Goal: Task Accomplishment & Management: Manage account settings

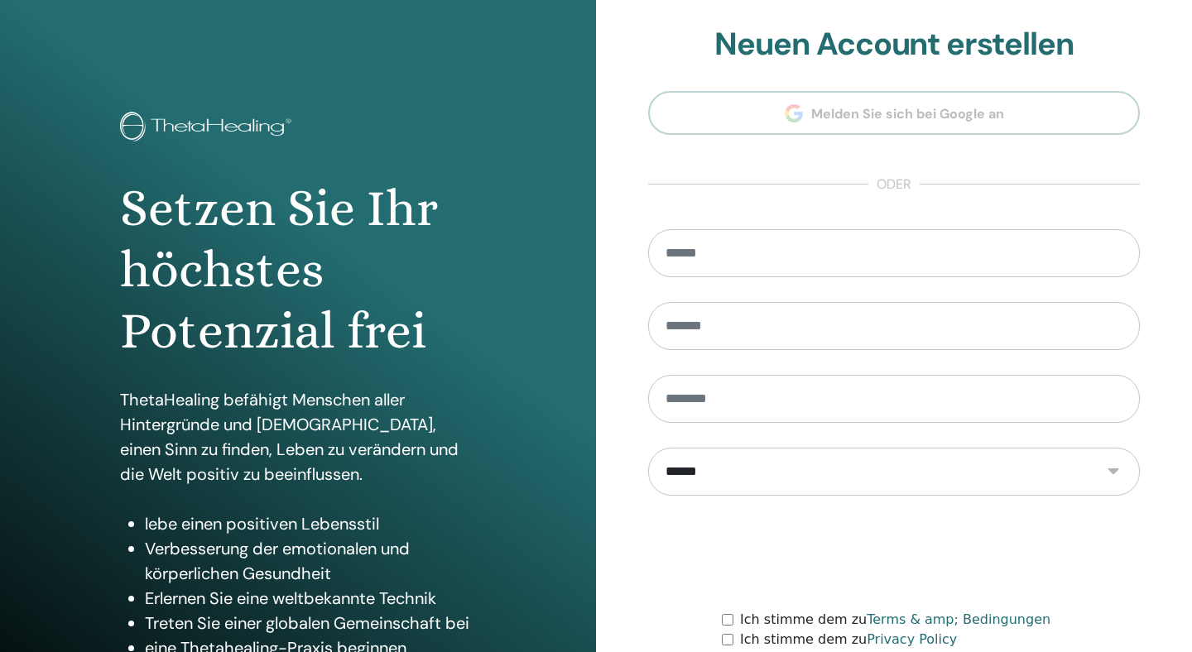
scroll to position [142, 0]
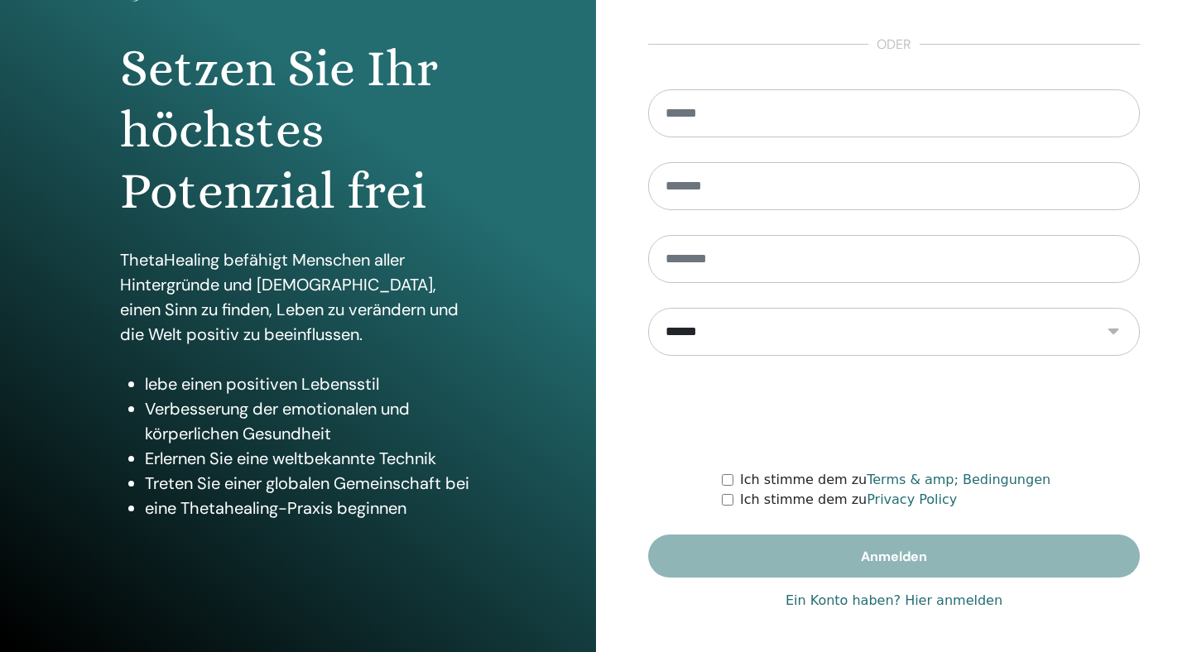
click at [928, 602] on link "Ein Konto haben? Hier anmelden" at bounding box center [894, 601] width 217 height 20
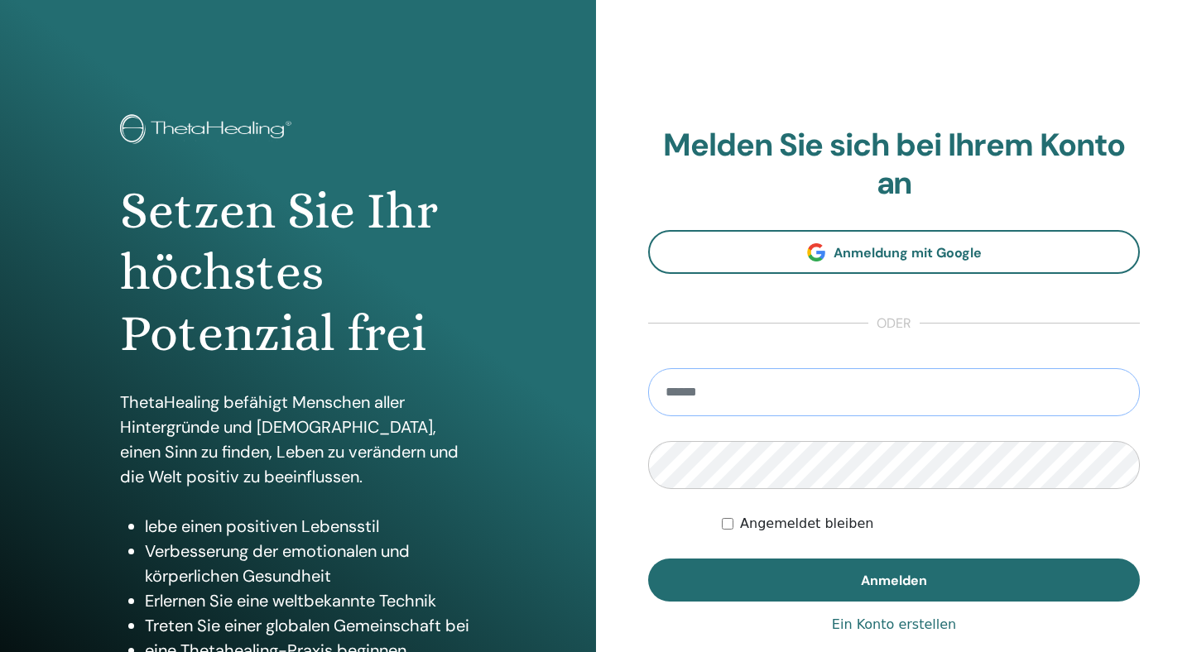
click at [830, 394] on input "email" at bounding box center [894, 392] width 492 height 48
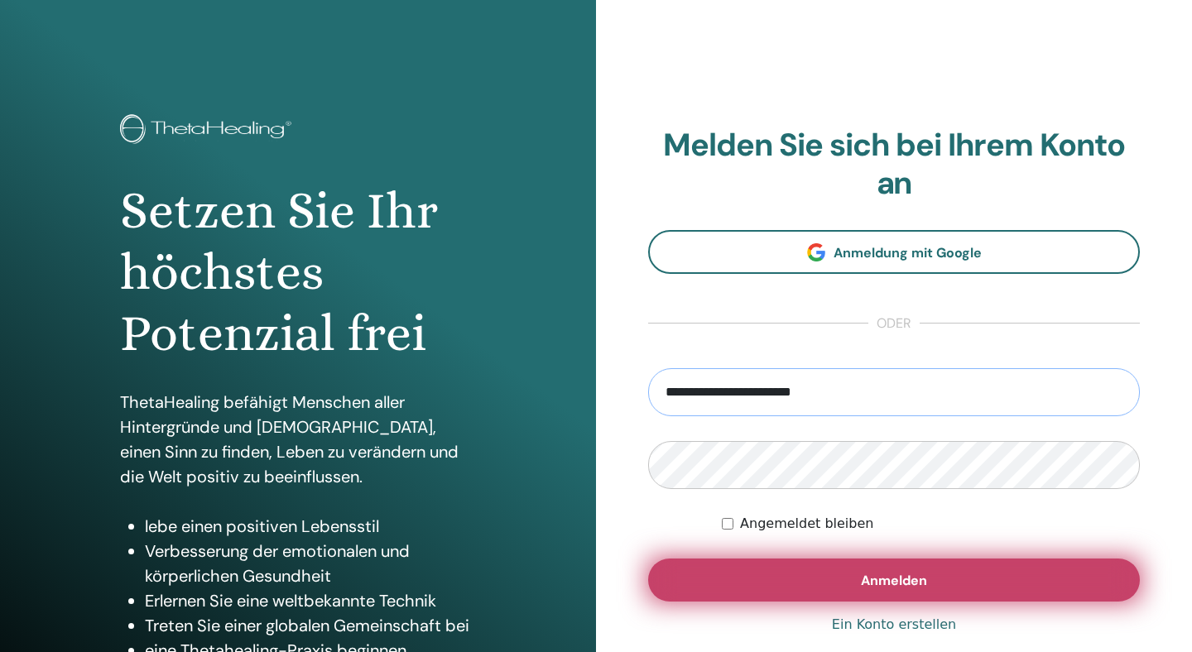
type input "**********"
click at [772, 571] on button "Anmelden" at bounding box center [894, 580] width 492 height 43
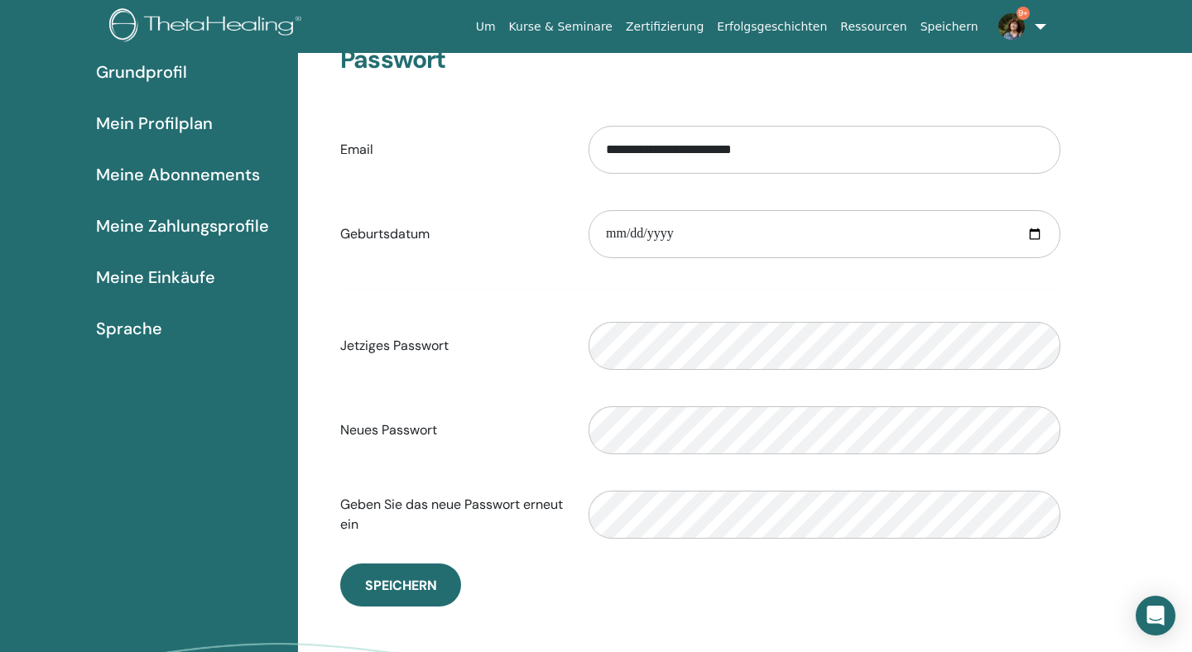
scroll to position [156, 0]
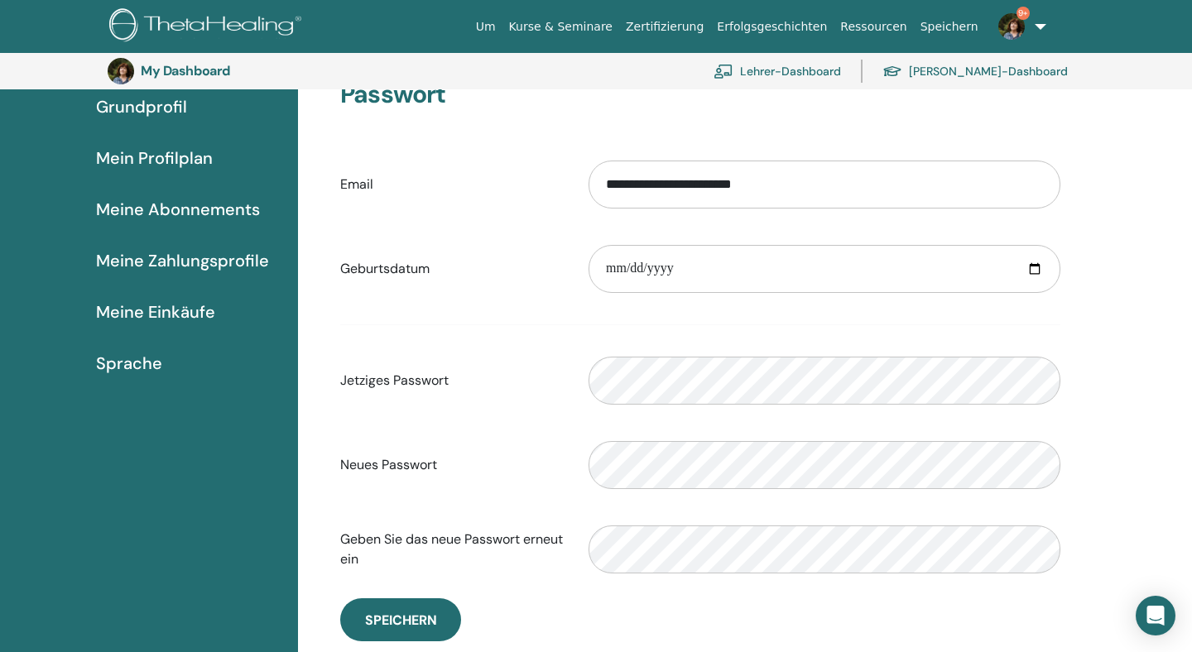
click at [169, 164] on span "Mein Profilplan" at bounding box center [154, 158] width 117 height 25
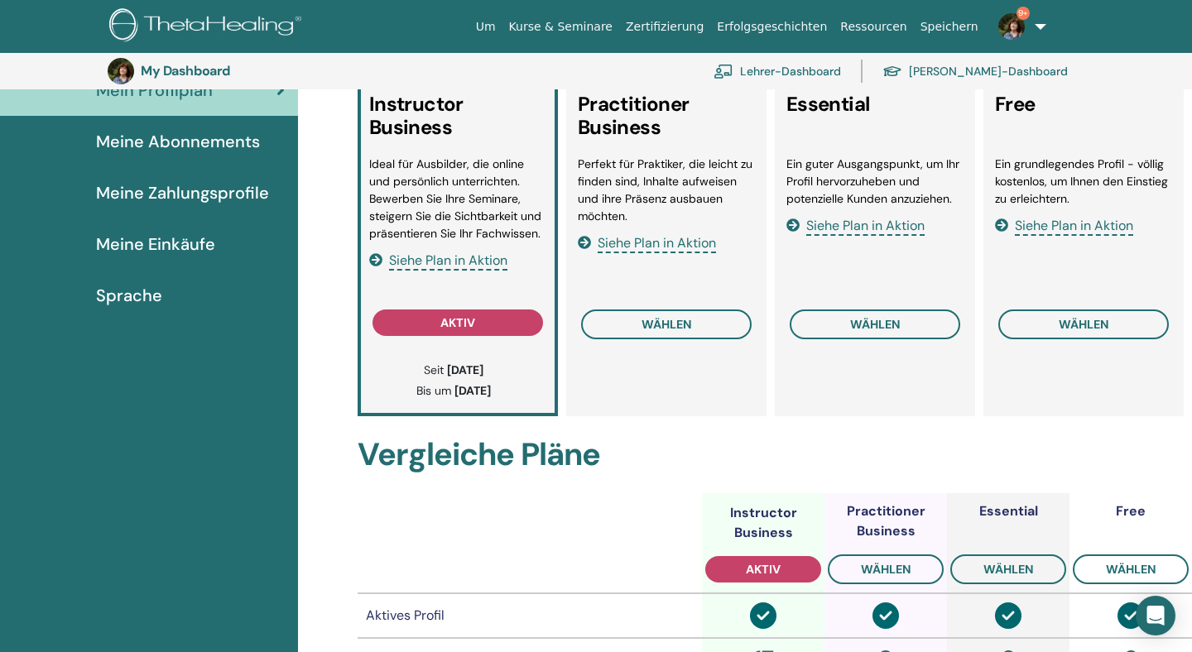
scroll to position [210, 0]
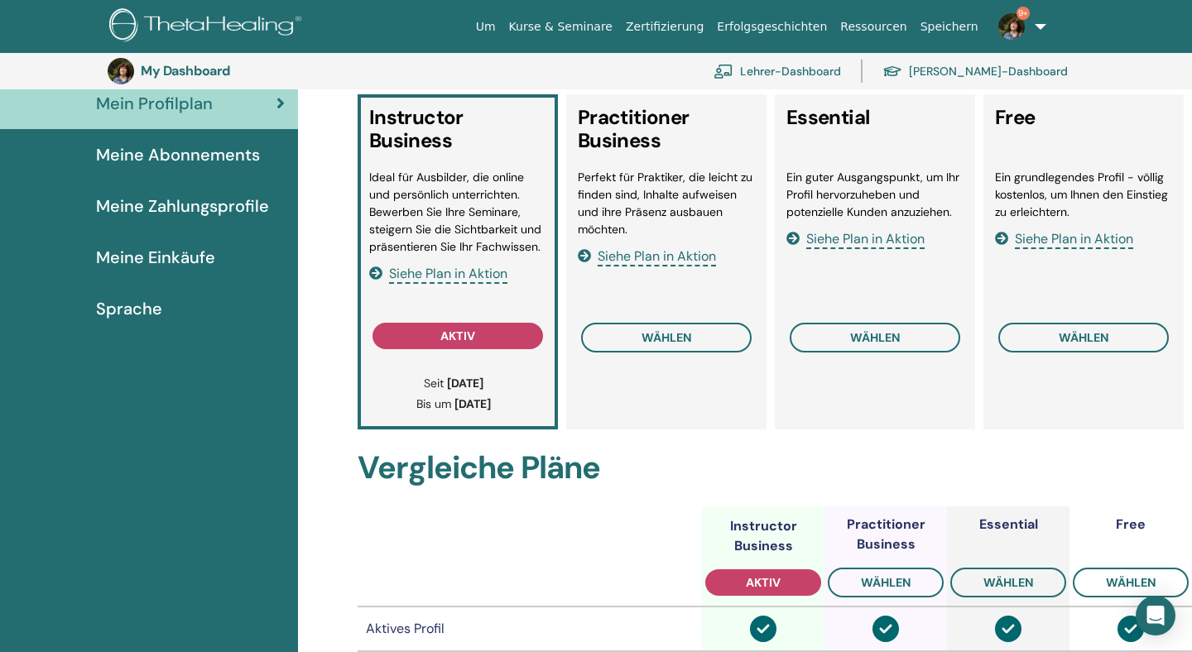
click at [227, 156] on span "Meine Abonnements" at bounding box center [178, 154] width 164 height 25
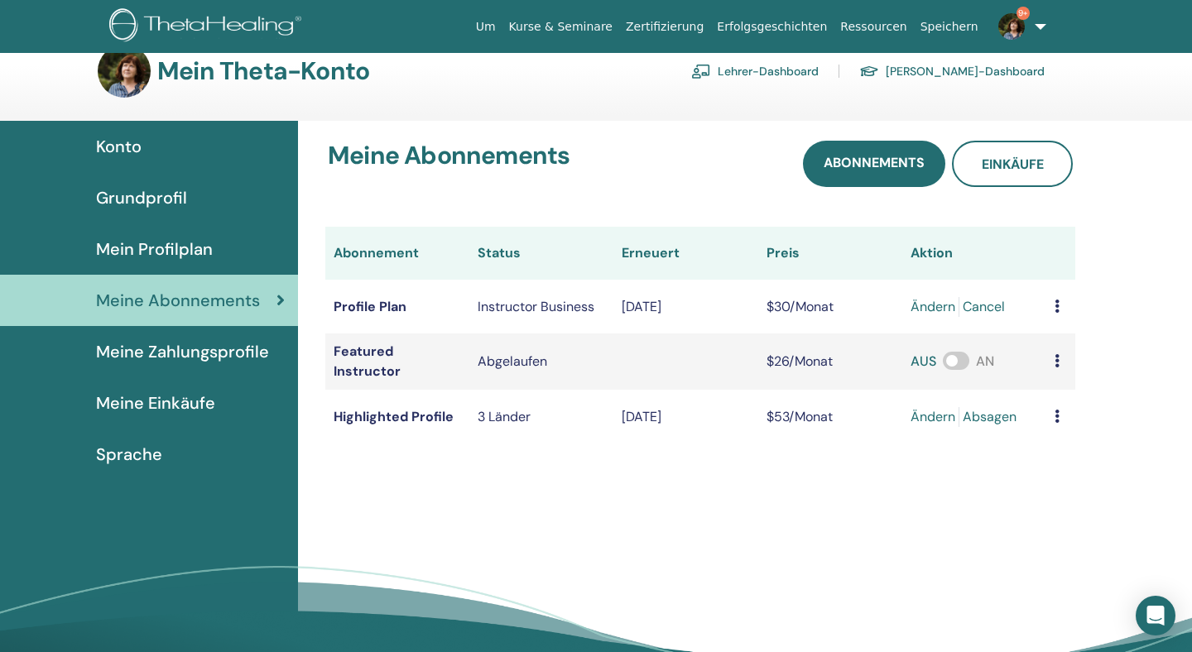
scroll to position [31, 0]
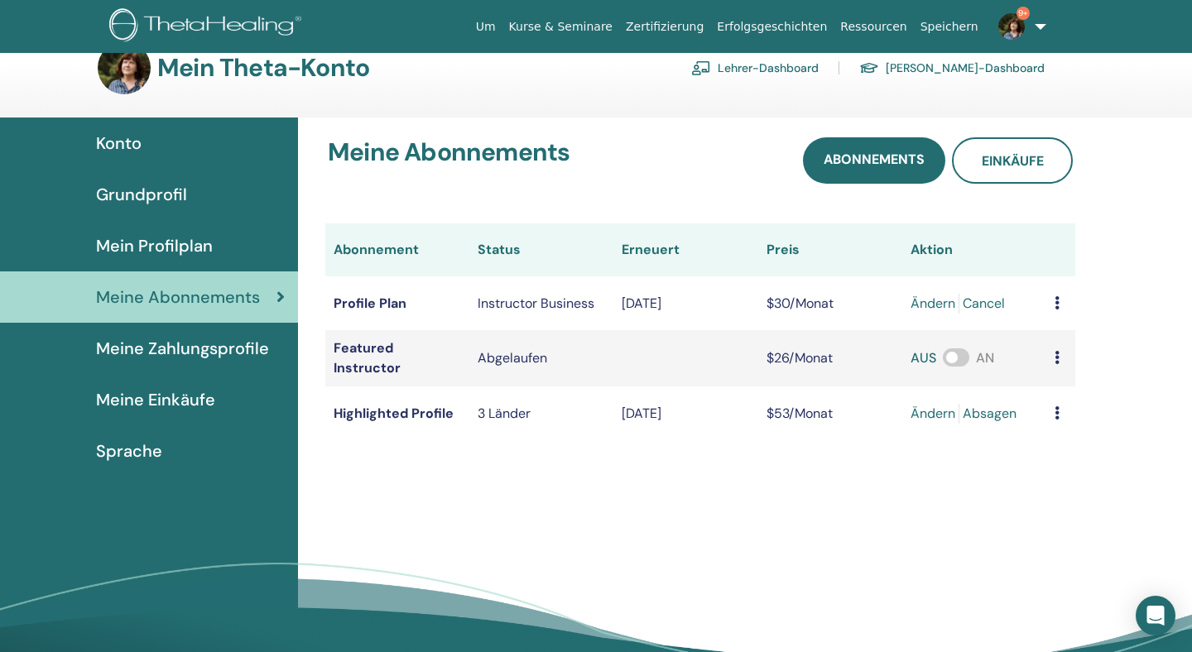
click at [993, 414] on link "Absagen" at bounding box center [990, 414] width 54 height 20
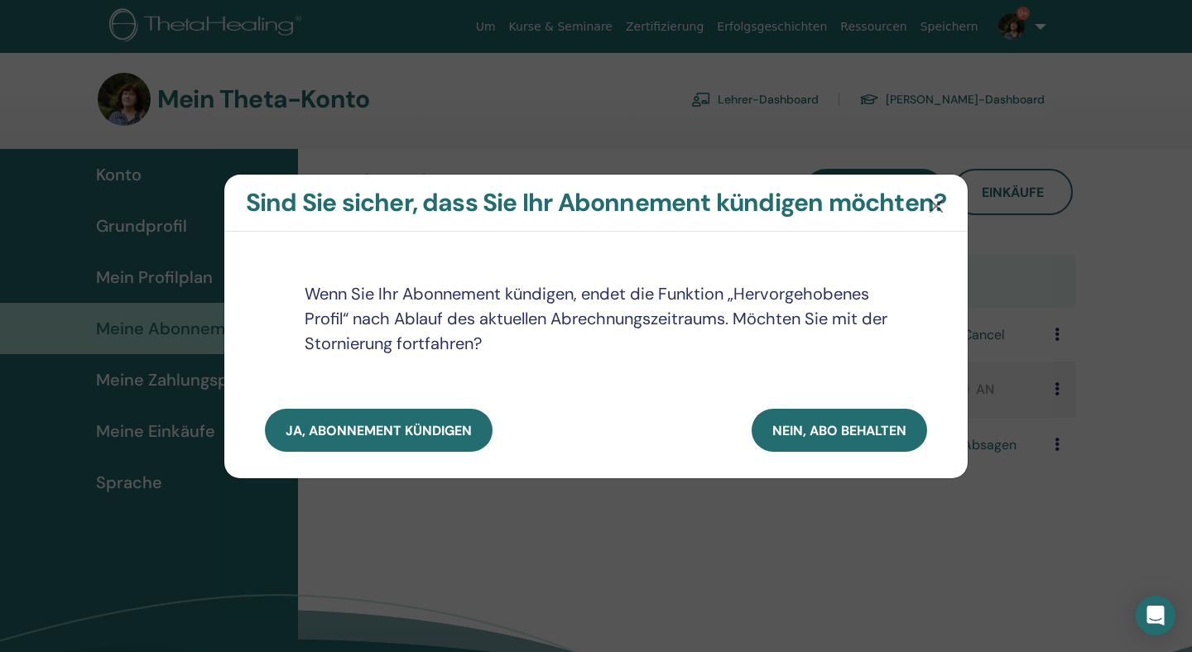
scroll to position [0, 0]
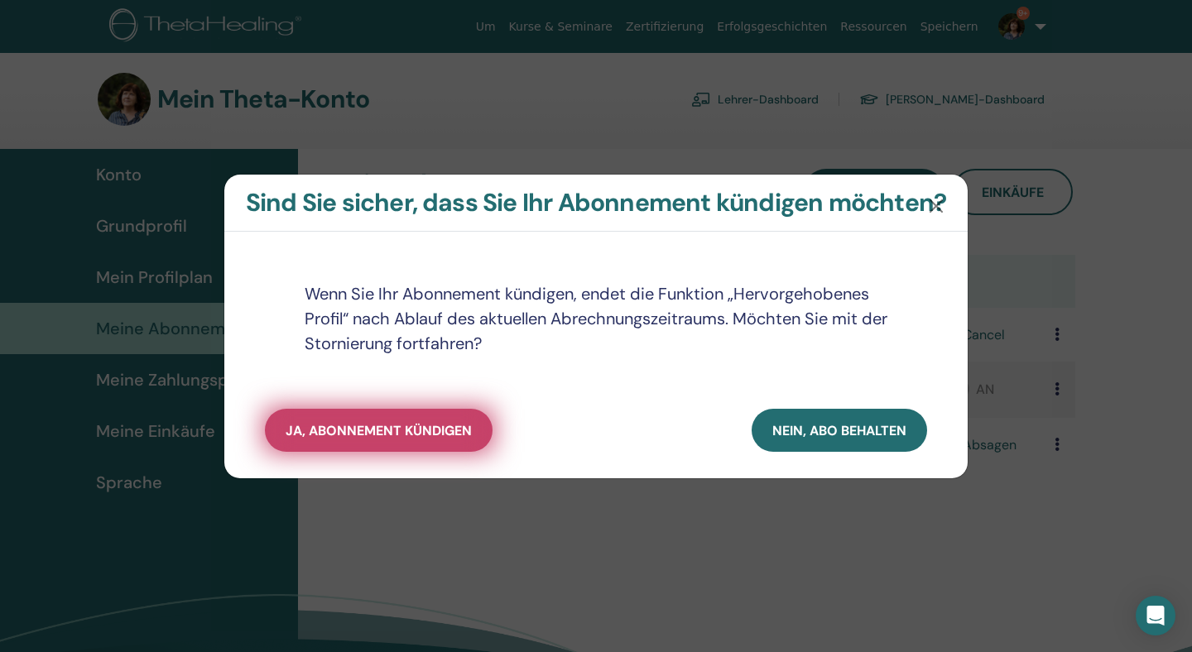
click at [450, 429] on span "Ja, Abonnement kündigen" at bounding box center [379, 430] width 186 height 17
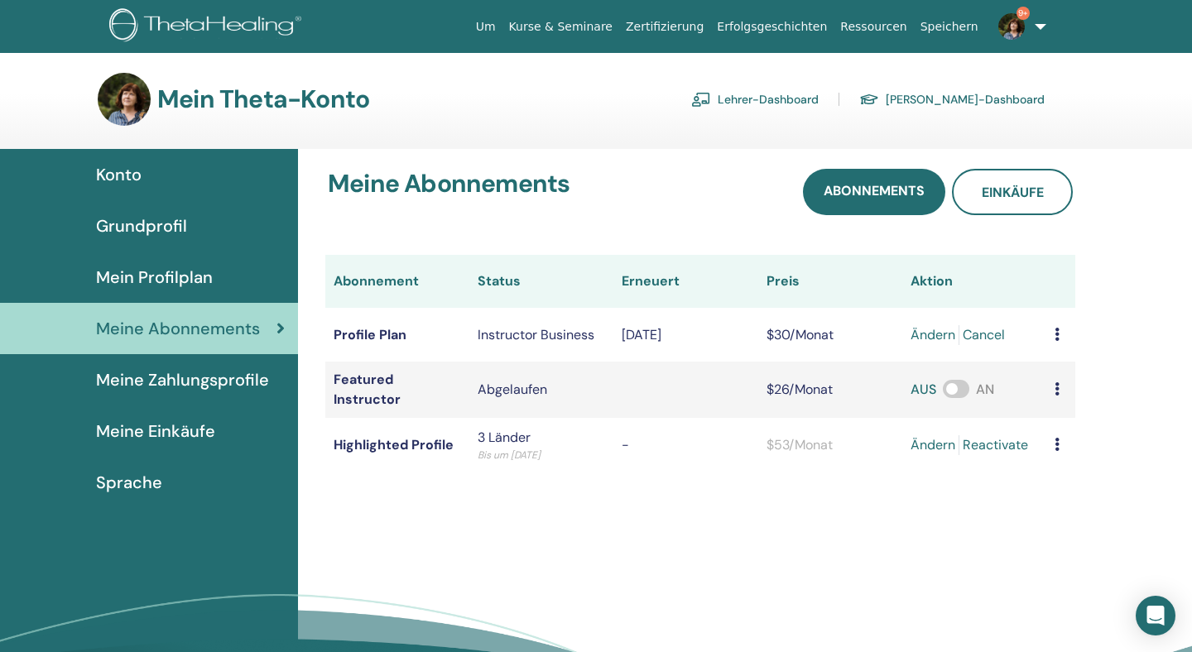
click at [127, 180] on span "Konto" at bounding box center [119, 174] width 46 height 25
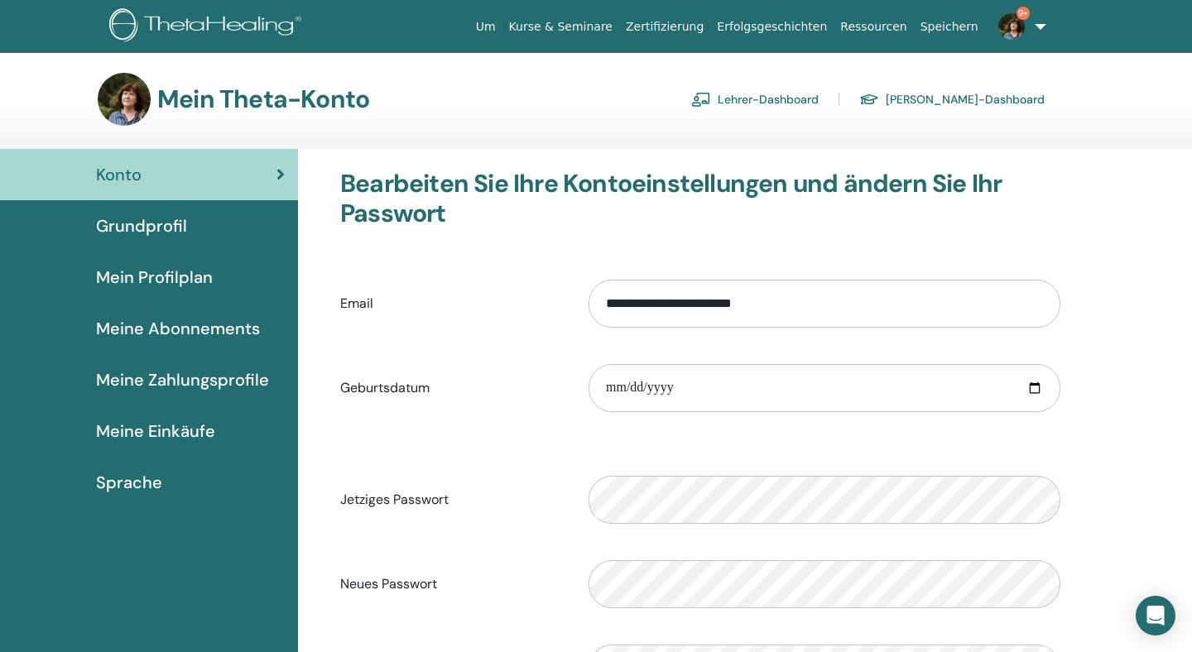
click at [1011, 34] on img at bounding box center [1011, 26] width 26 height 26
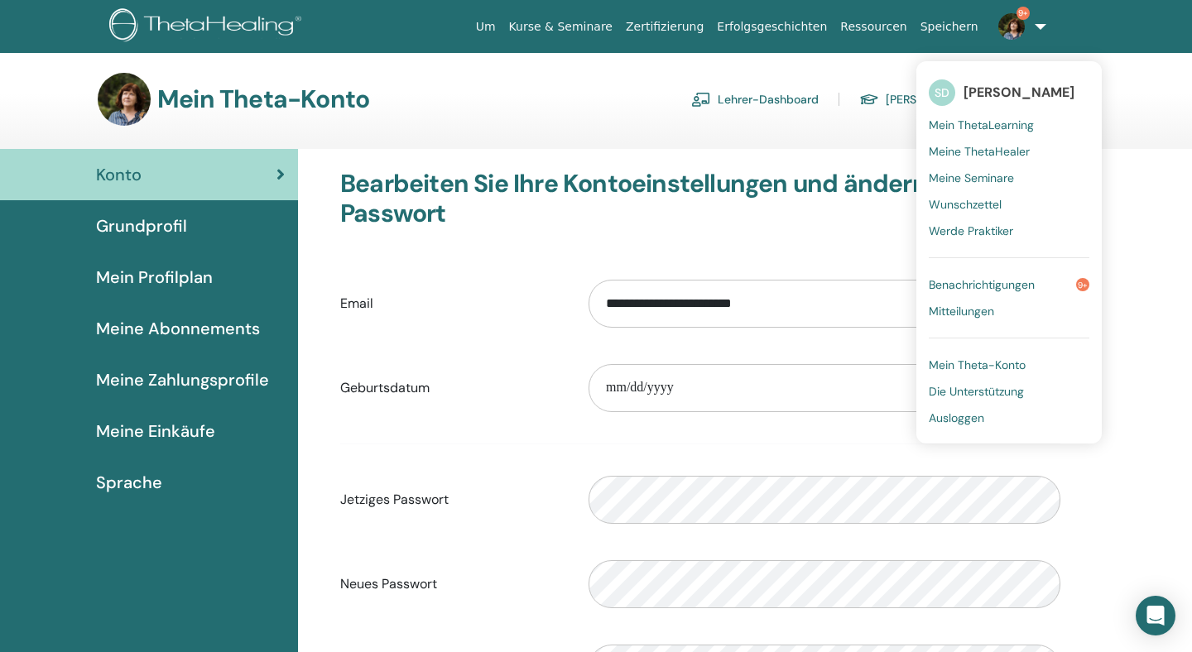
click at [955, 417] on span "Ausloggen" at bounding box center [956, 418] width 55 height 15
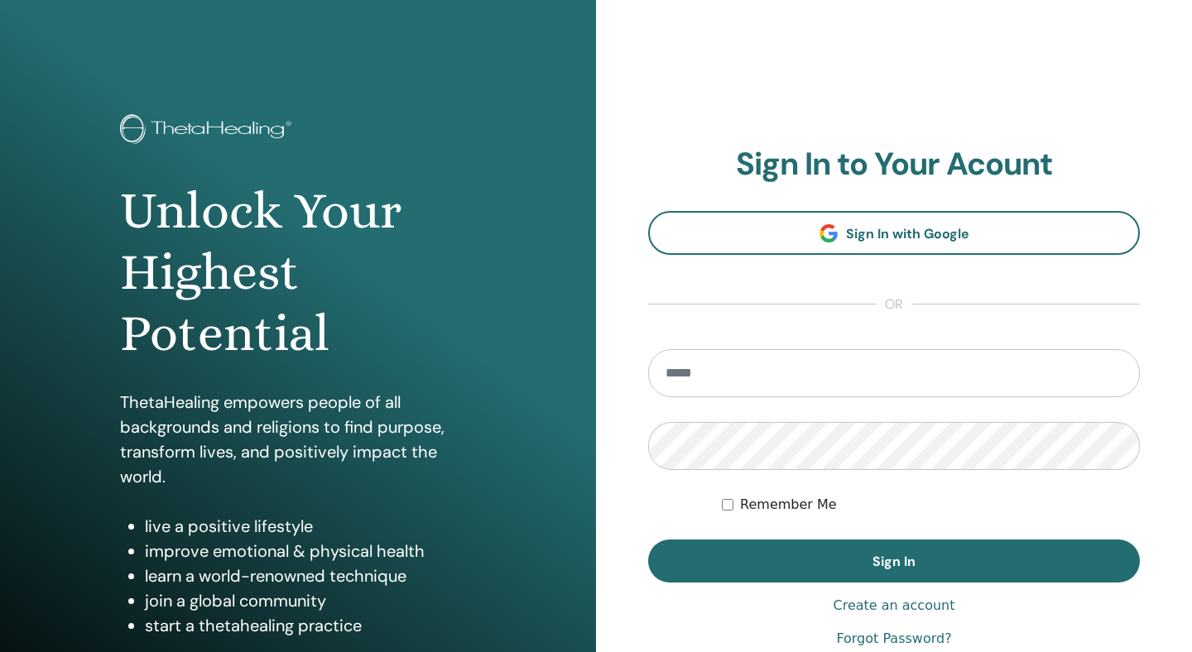
click at [516, 170] on div "Unlock Your Highest Potential ThetaHealing empowers people of all backgrounds a…" at bounding box center [298, 397] width 596 height 795
